Goal: Find contact information: Find contact information

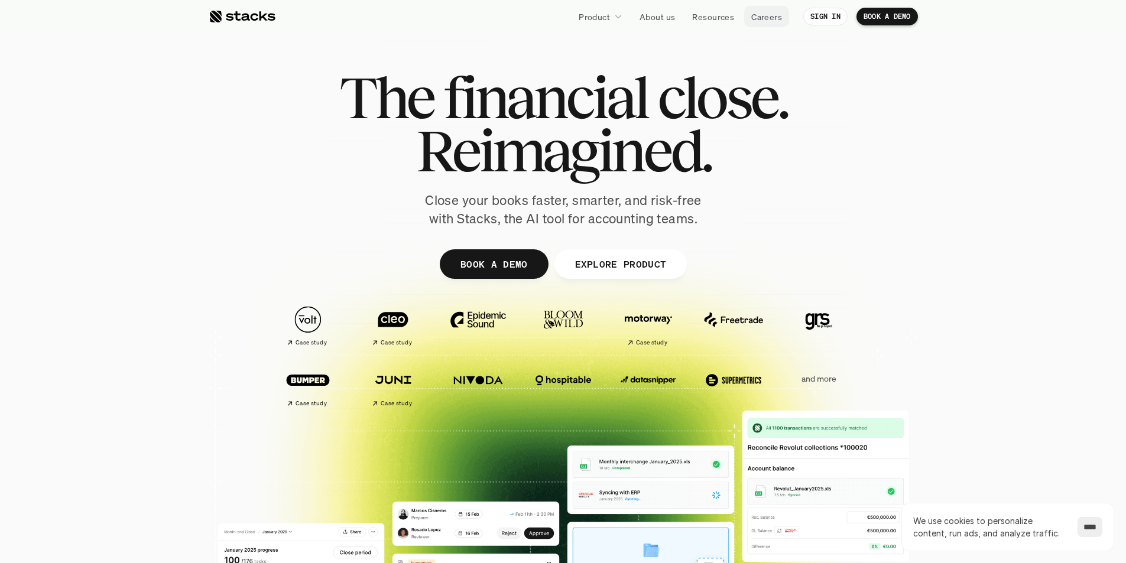
click at [768, 19] on p "Careers" at bounding box center [766, 17] width 31 height 12
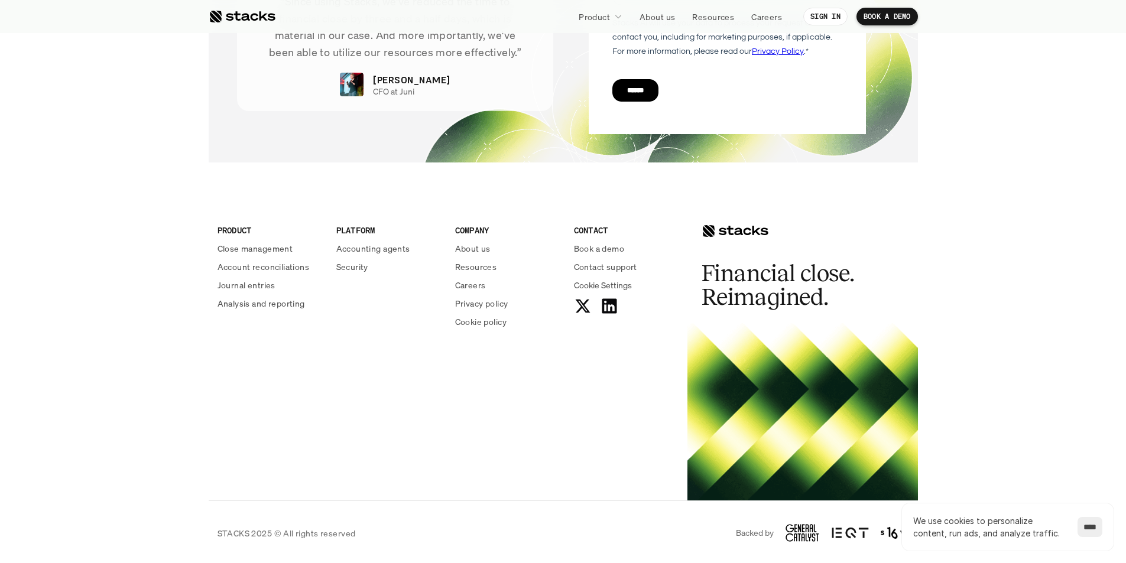
scroll to position [4241, 0]
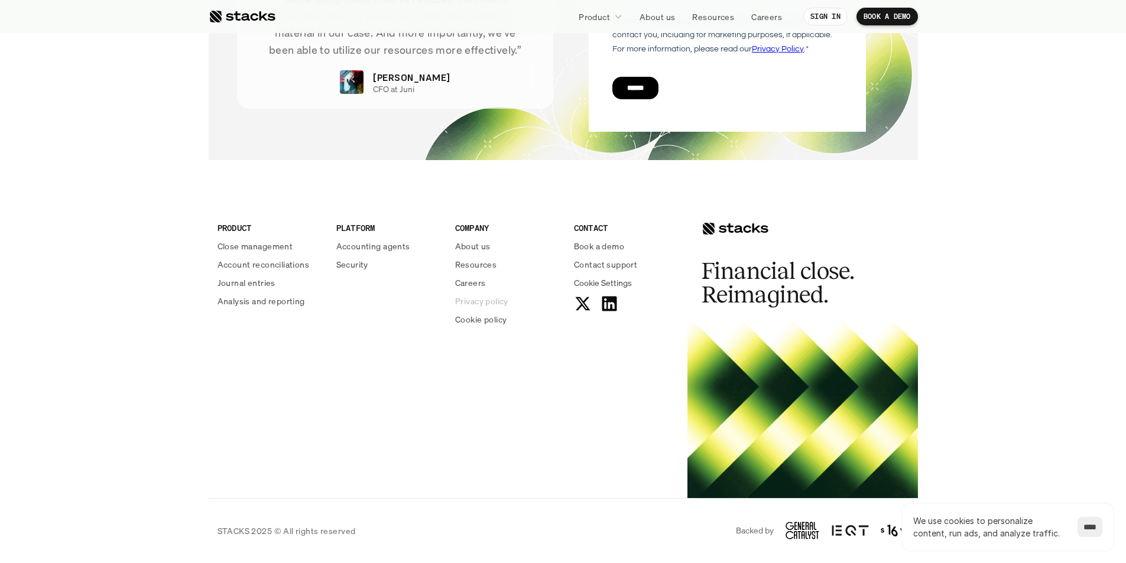
click at [486, 306] on p "Privacy policy" at bounding box center [481, 301] width 53 height 12
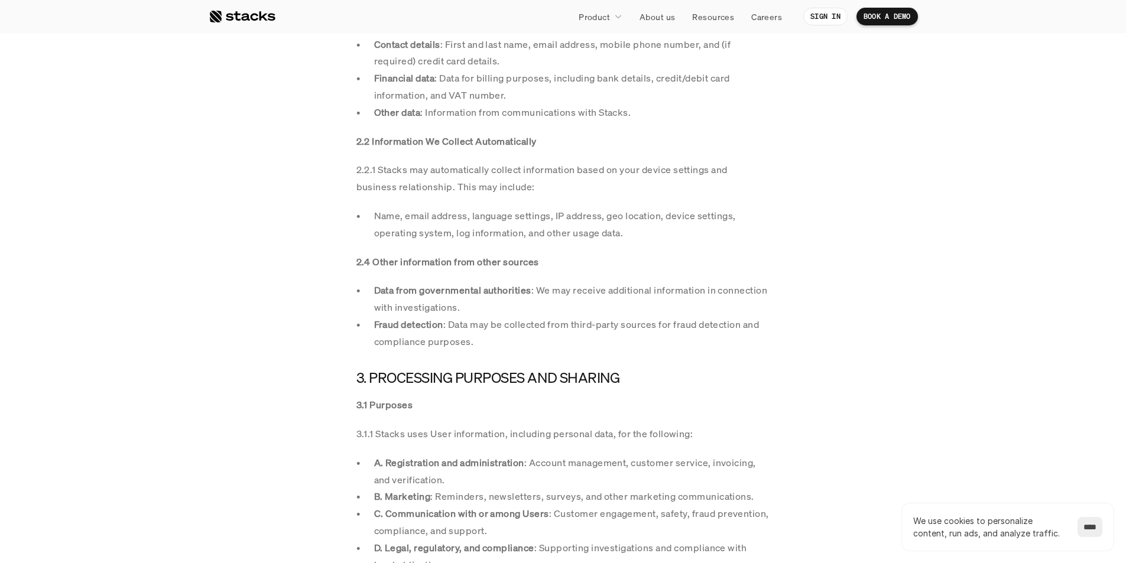
scroll to position [1143, 0]
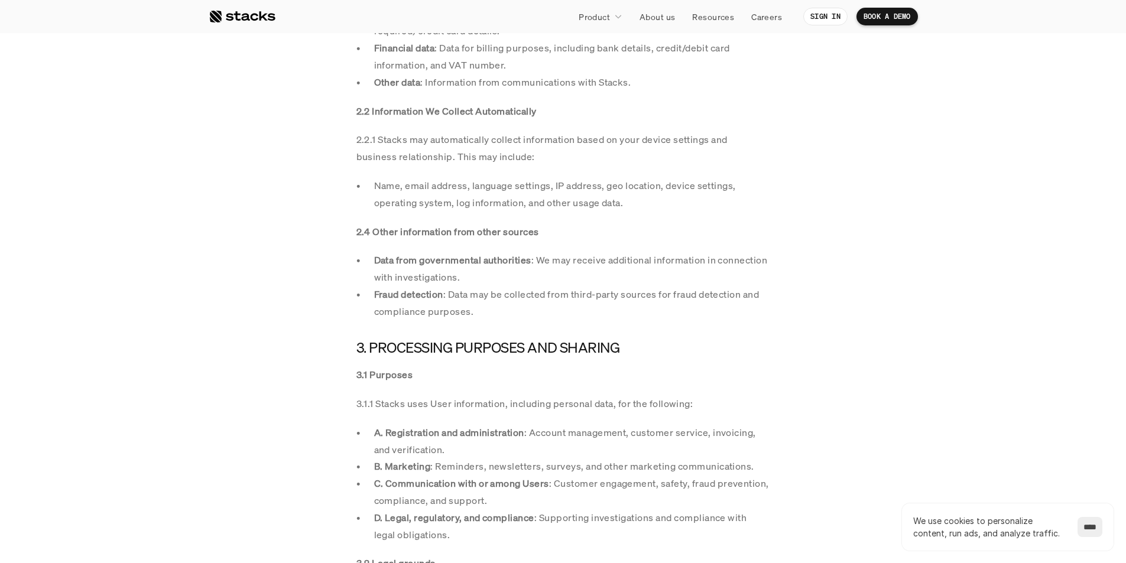
click at [941, 52] on section "0. EXECUTIVE SUMMARY 0.1 Why, what, where, when, who and how (long) Why : Your …" at bounding box center [563, 248] width 1126 height 2316
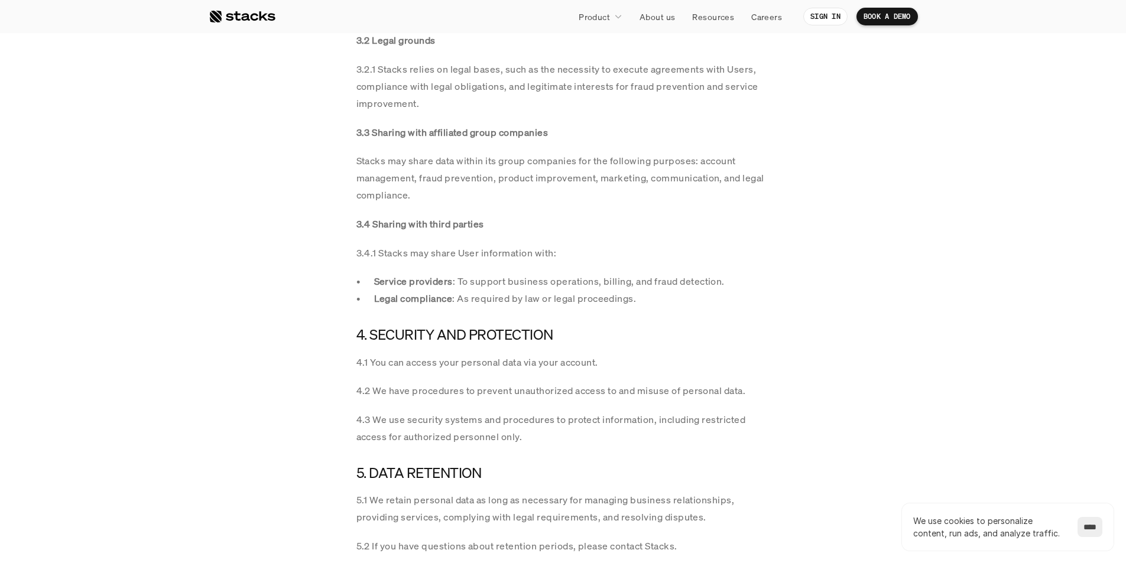
scroll to position [2670, 0]
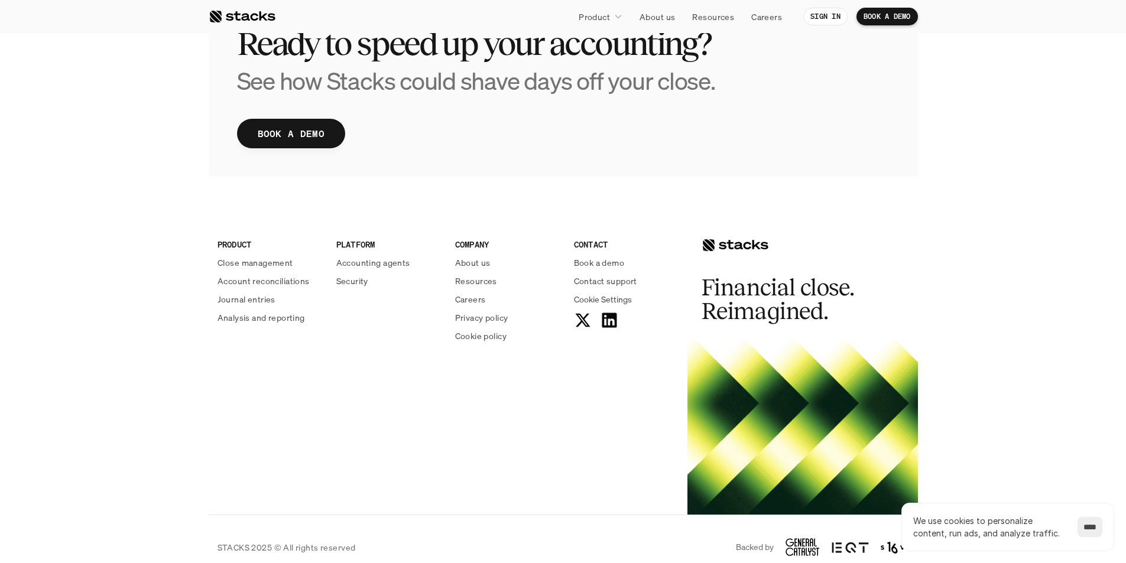
click at [964, 175] on section "Ready to speed up your accounting? See how Stacks could shave days off your clo…" at bounding box center [563, 40] width 1126 height 322
click at [620, 274] on div "CONTACT Book a demo Contact support Cookie Settings" at bounding box center [626, 283] width 105 height 91
click at [615, 285] on p "Contact support" at bounding box center [605, 281] width 63 height 12
